Goal: Find specific page/section: Find specific page/section

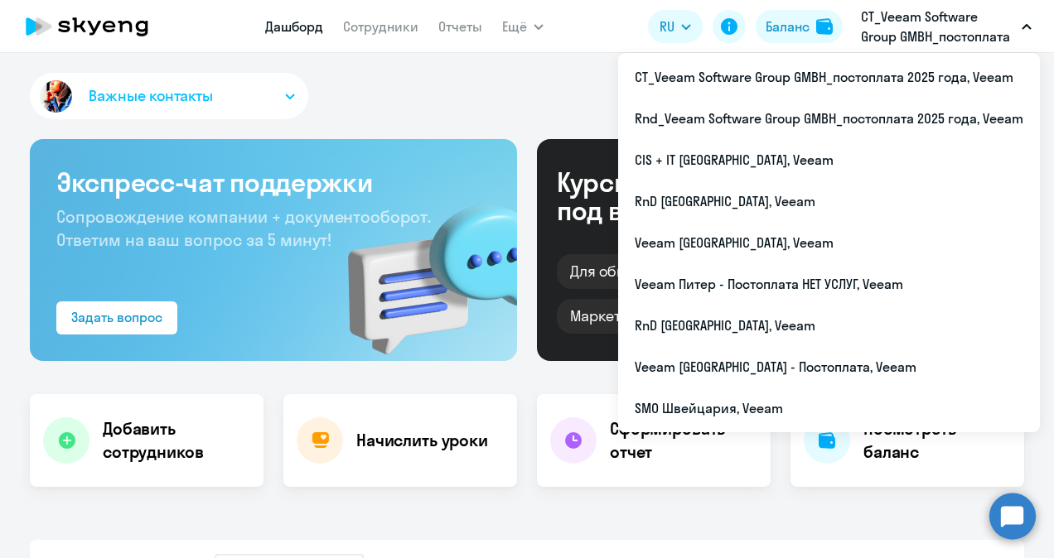
select select "30"
click at [856, 87] on li "CT_Veeam Software Group GMBH_постоплата 2025 года, Veeam" at bounding box center [829, 76] width 422 height 41
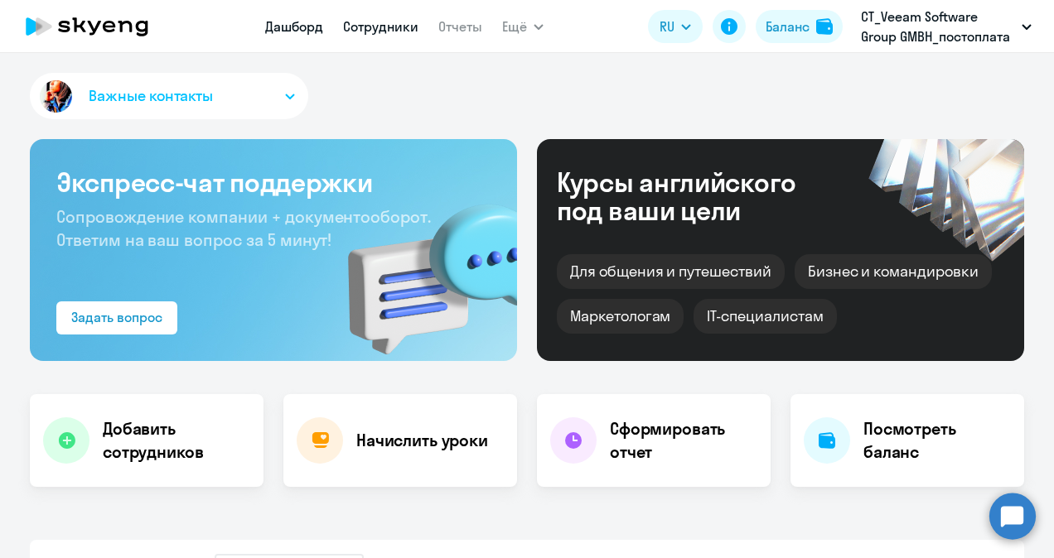
click at [374, 25] on link "Сотрудники" at bounding box center [380, 26] width 75 height 17
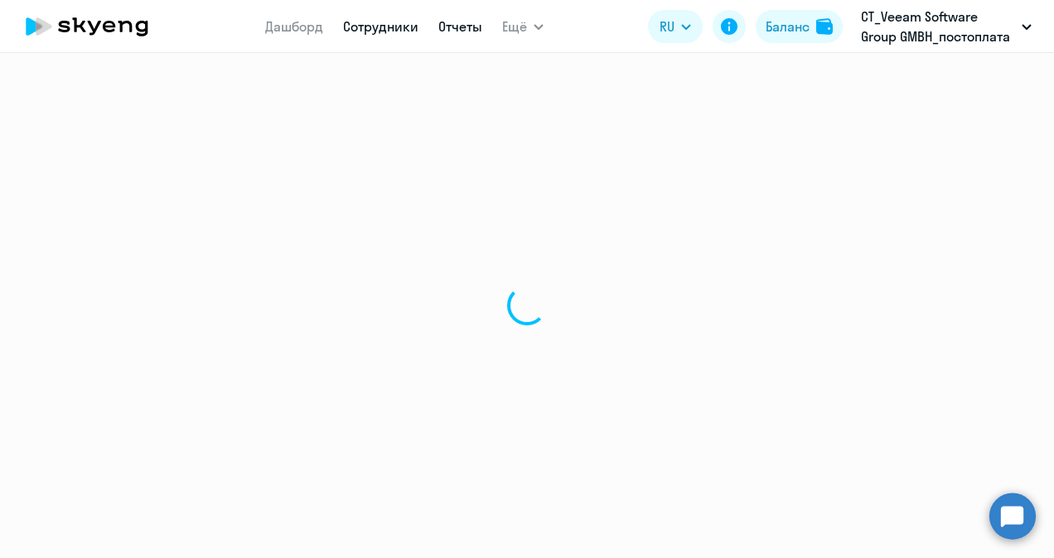
select select "30"
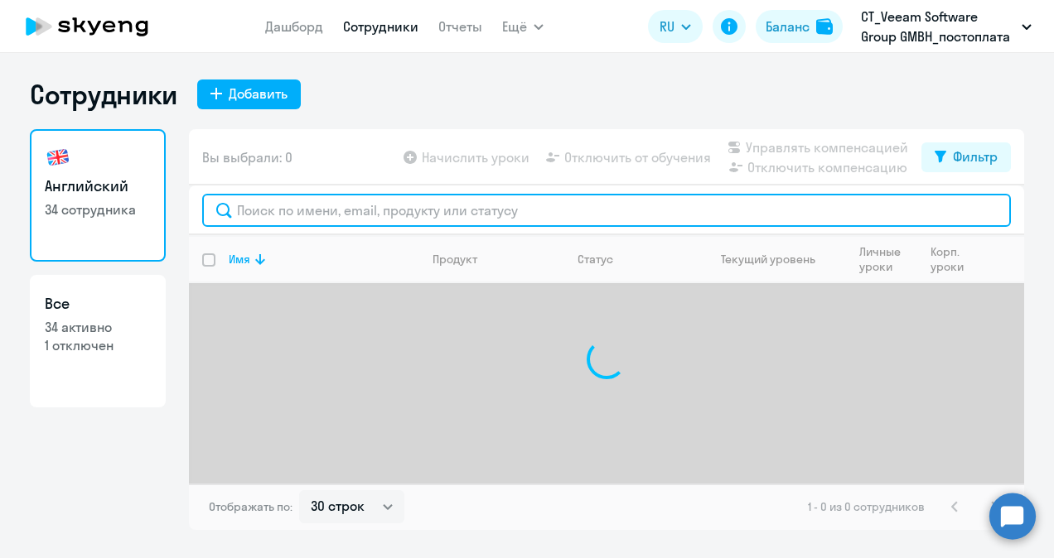
click at [361, 204] on input "text" at bounding box center [606, 210] width 808 height 33
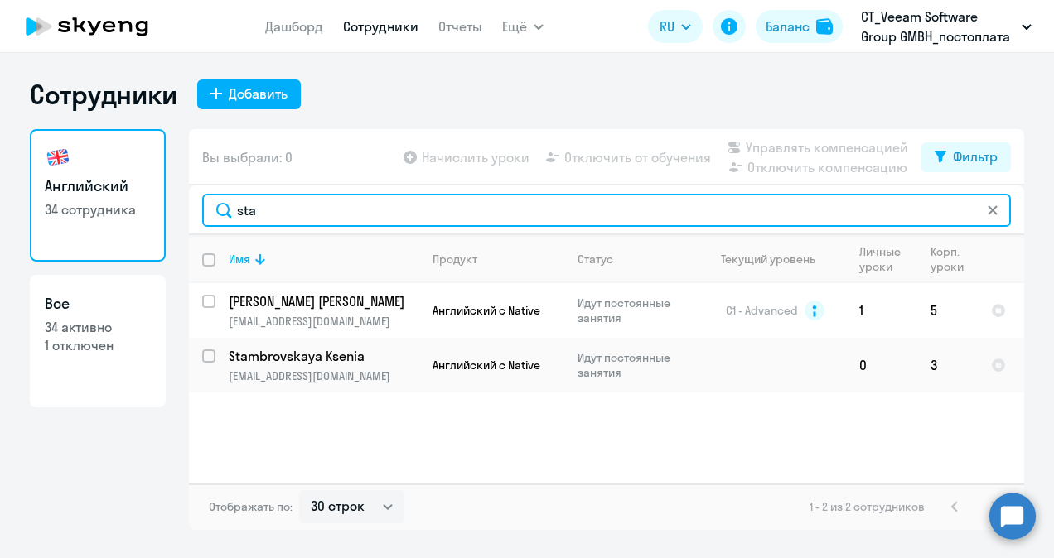
type input "sta"
